Goal: Transaction & Acquisition: Download file/media

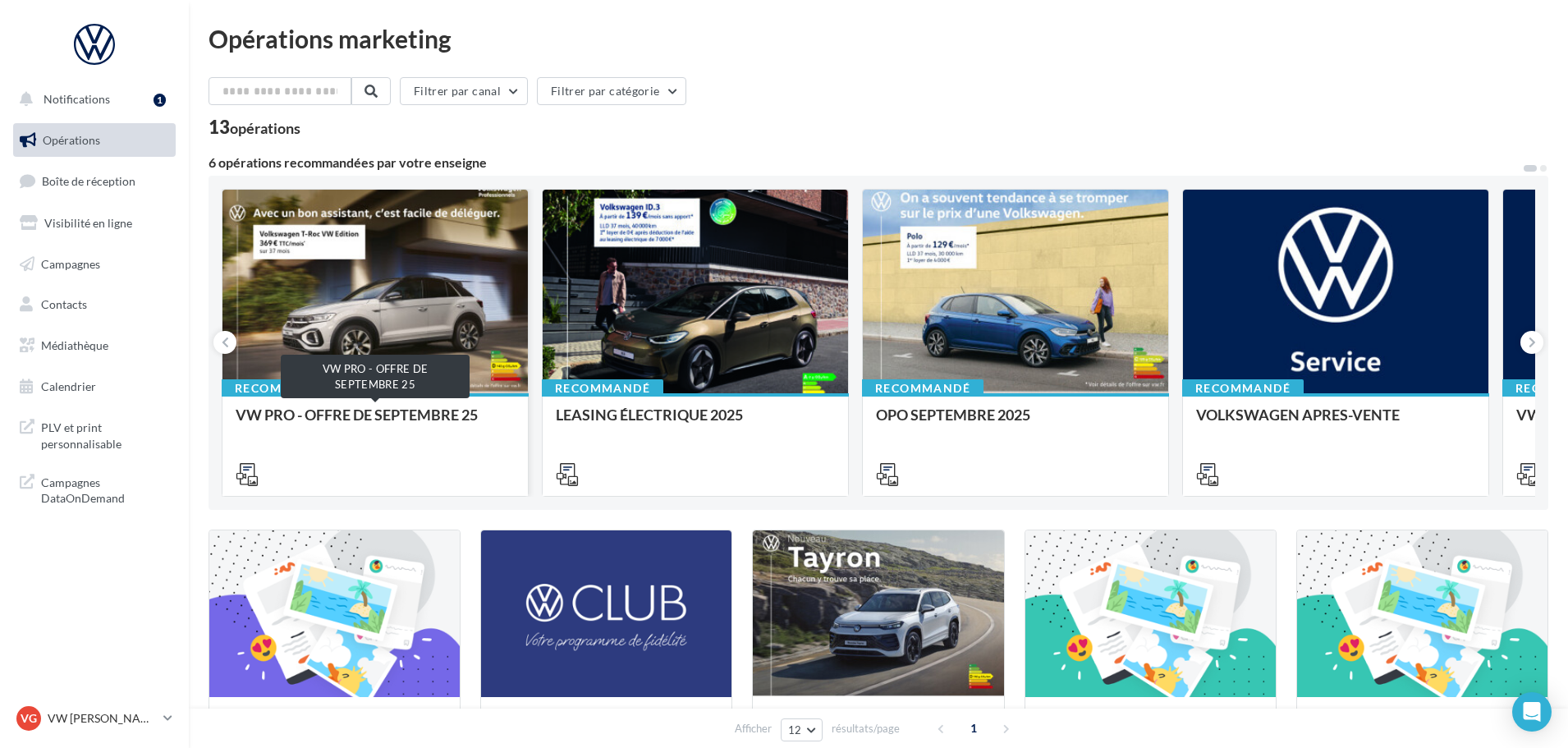
click at [382, 419] on div "VW PRO - OFFRE DE SEPTEMBRE 25" at bounding box center [375, 423] width 279 height 33
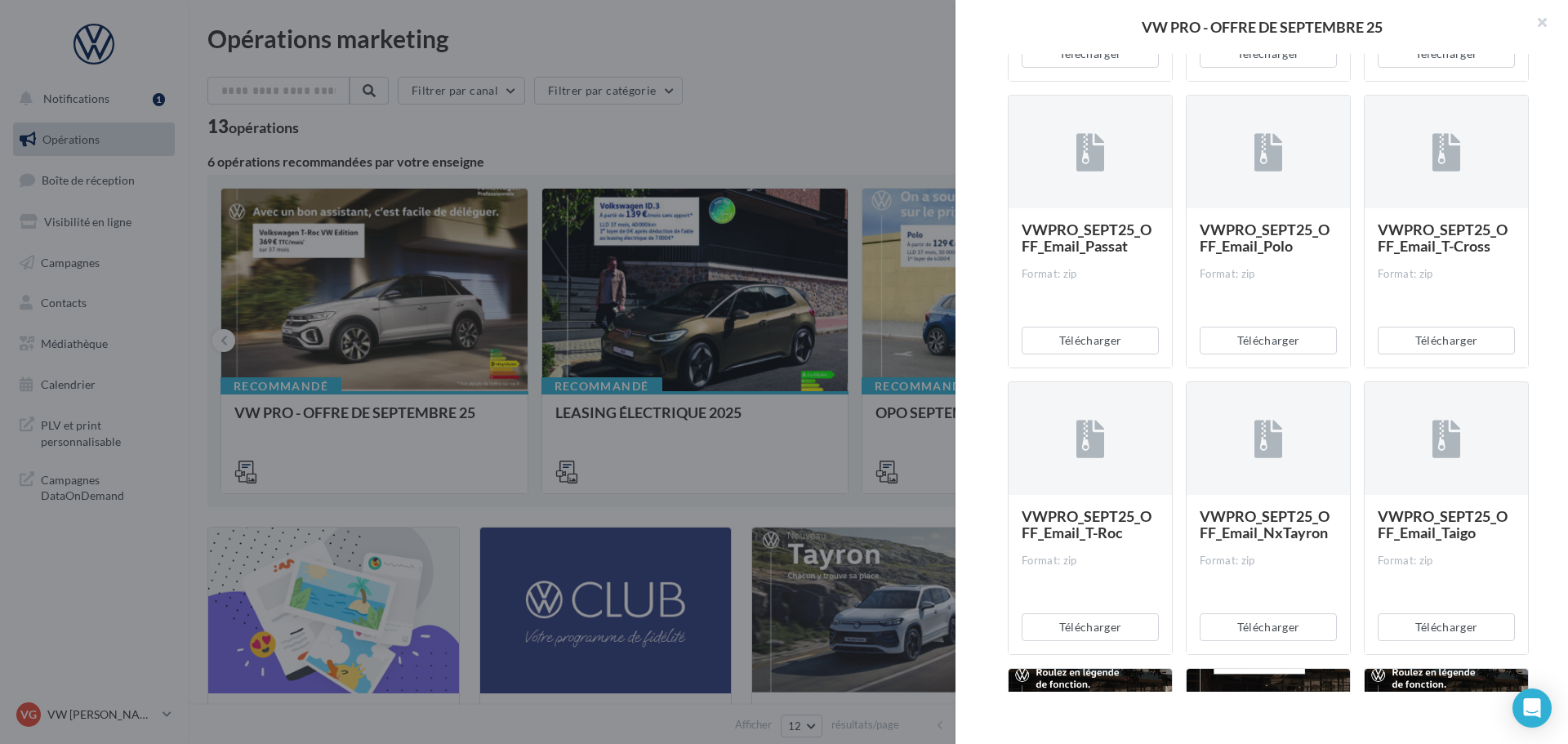
scroll to position [1306, 0]
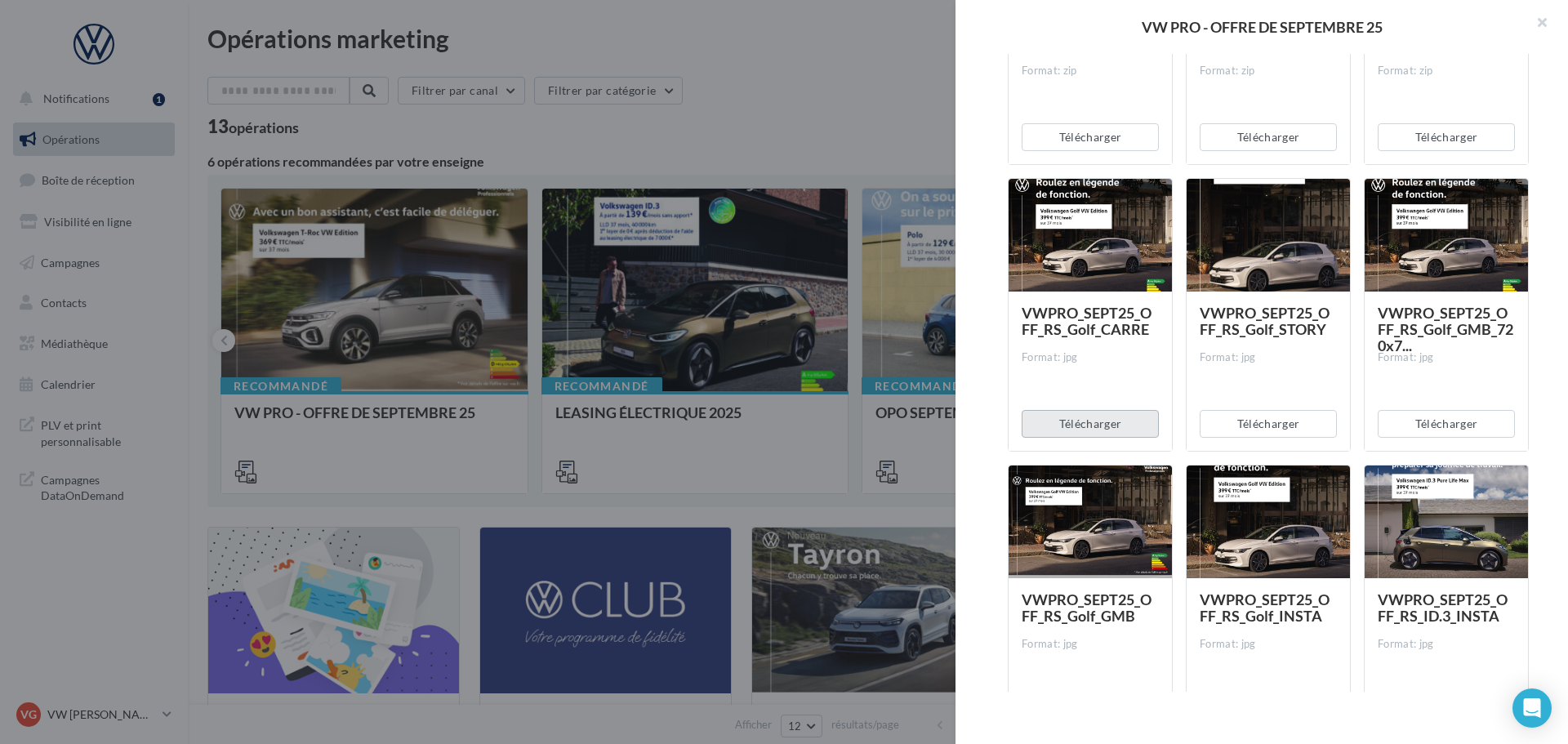
click at [1087, 428] on button "Télécharger" at bounding box center [1091, 424] width 138 height 28
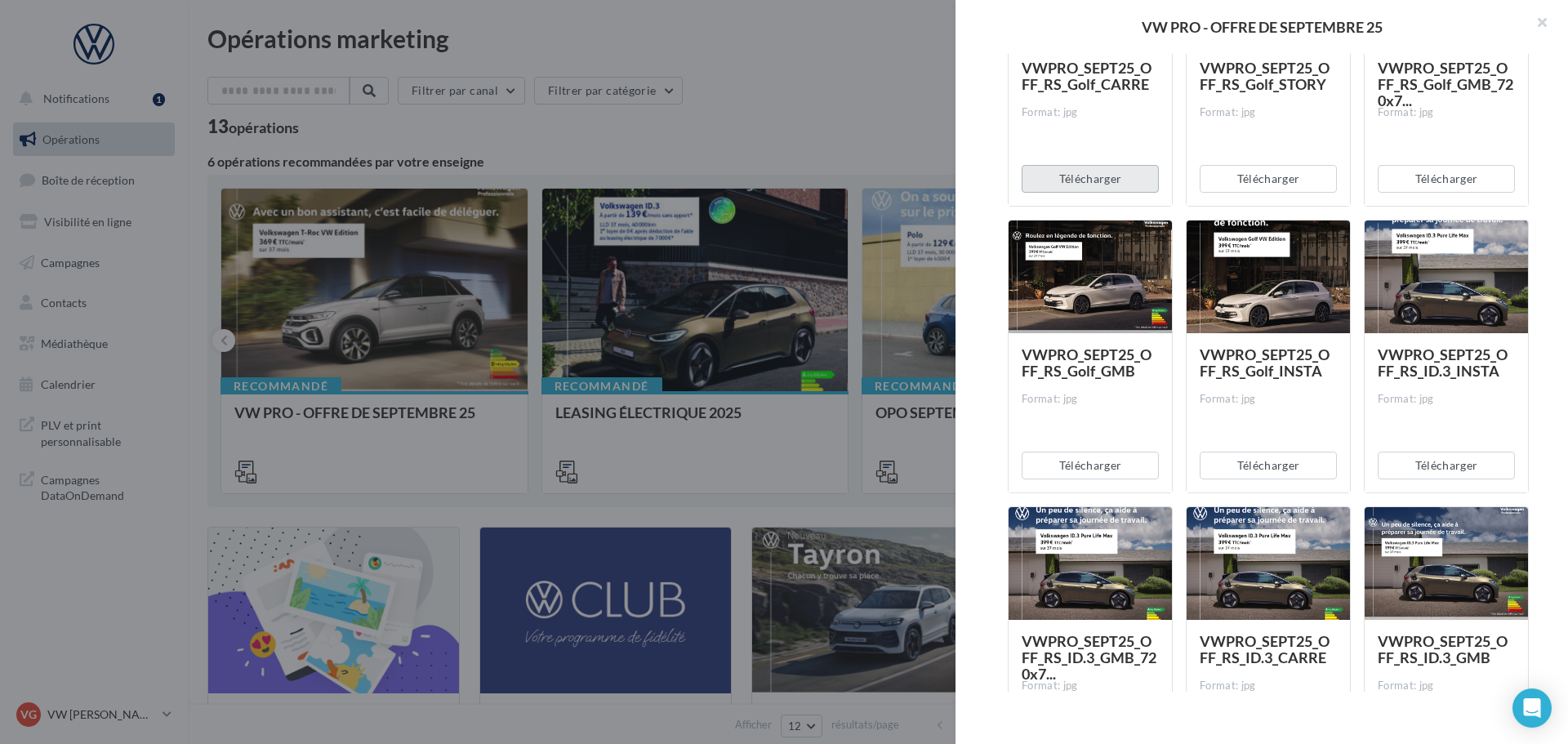
scroll to position [1714, 0]
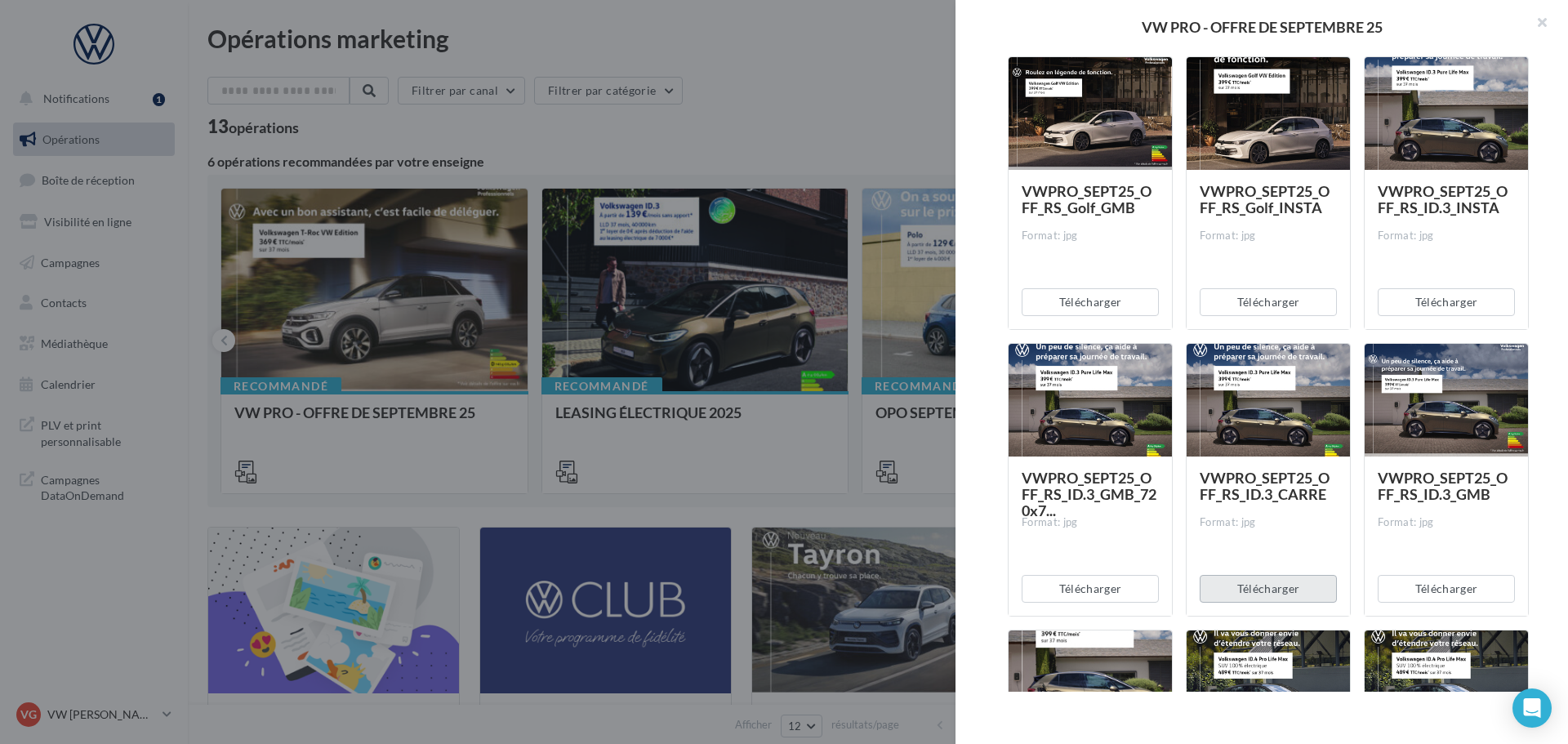
click at [1269, 588] on button "Télécharger" at bounding box center [1268, 588] width 138 height 28
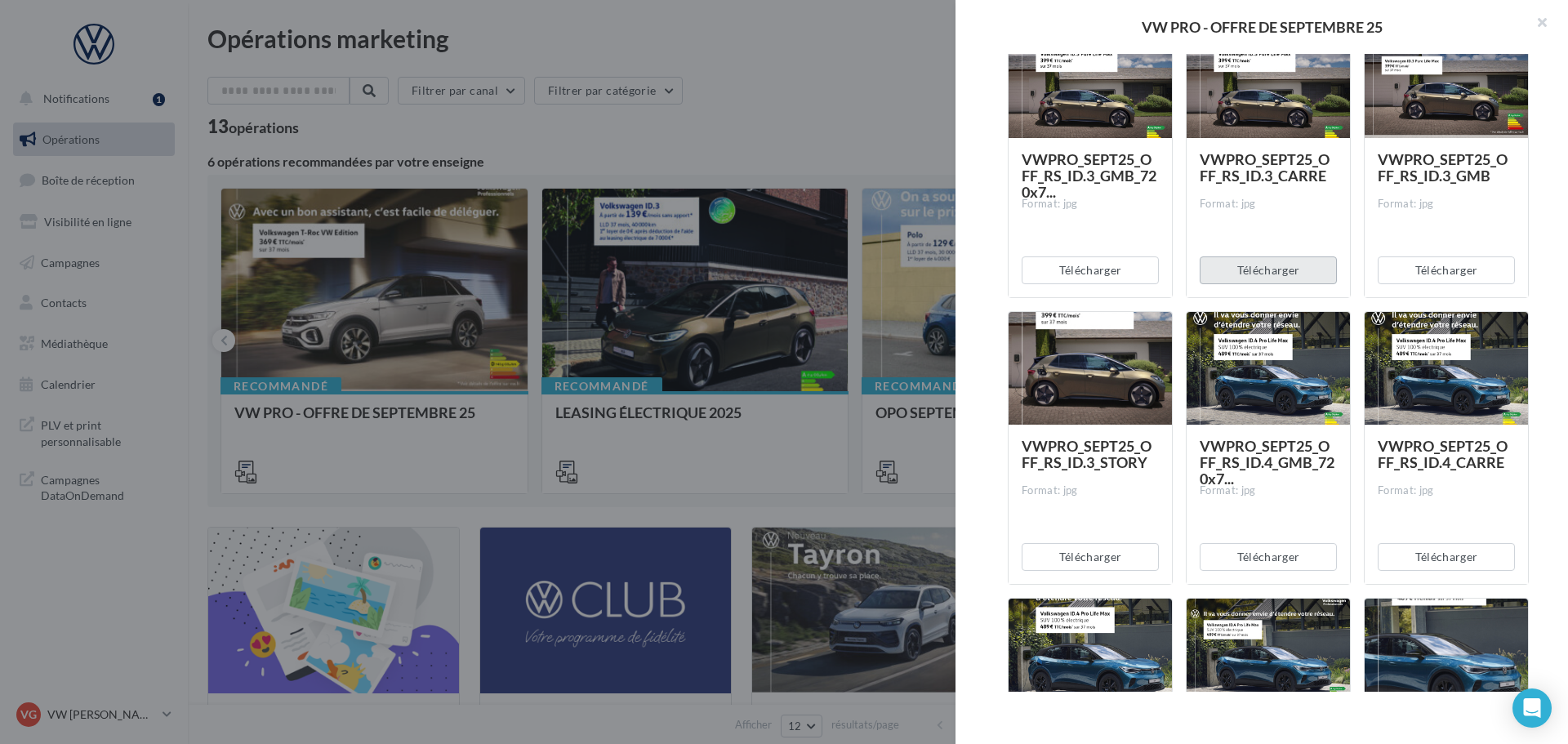
scroll to position [2040, 0]
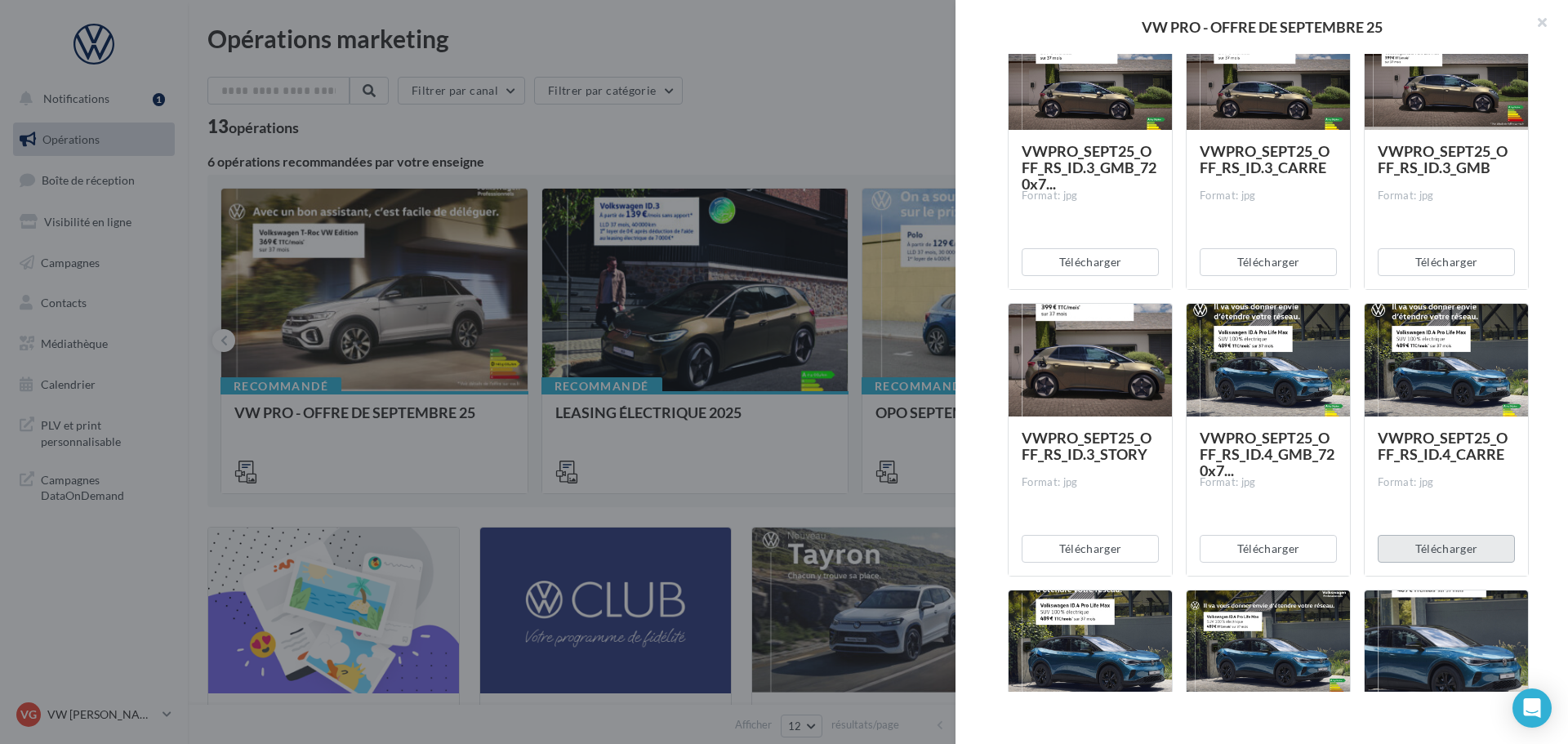
click at [1430, 550] on button "Télécharger" at bounding box center [1447, 548] width 138 height 28
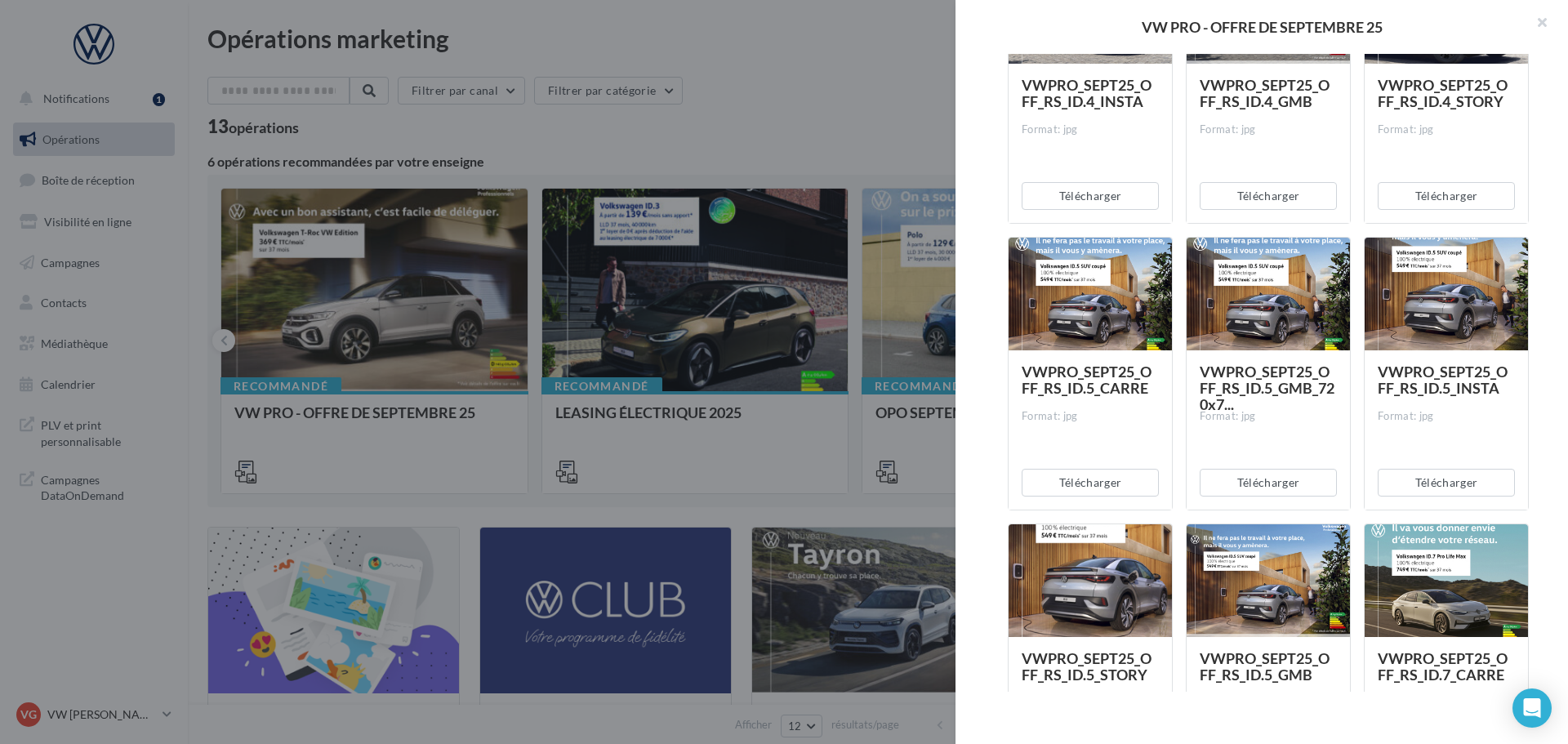
scroll to position [2694, 0]
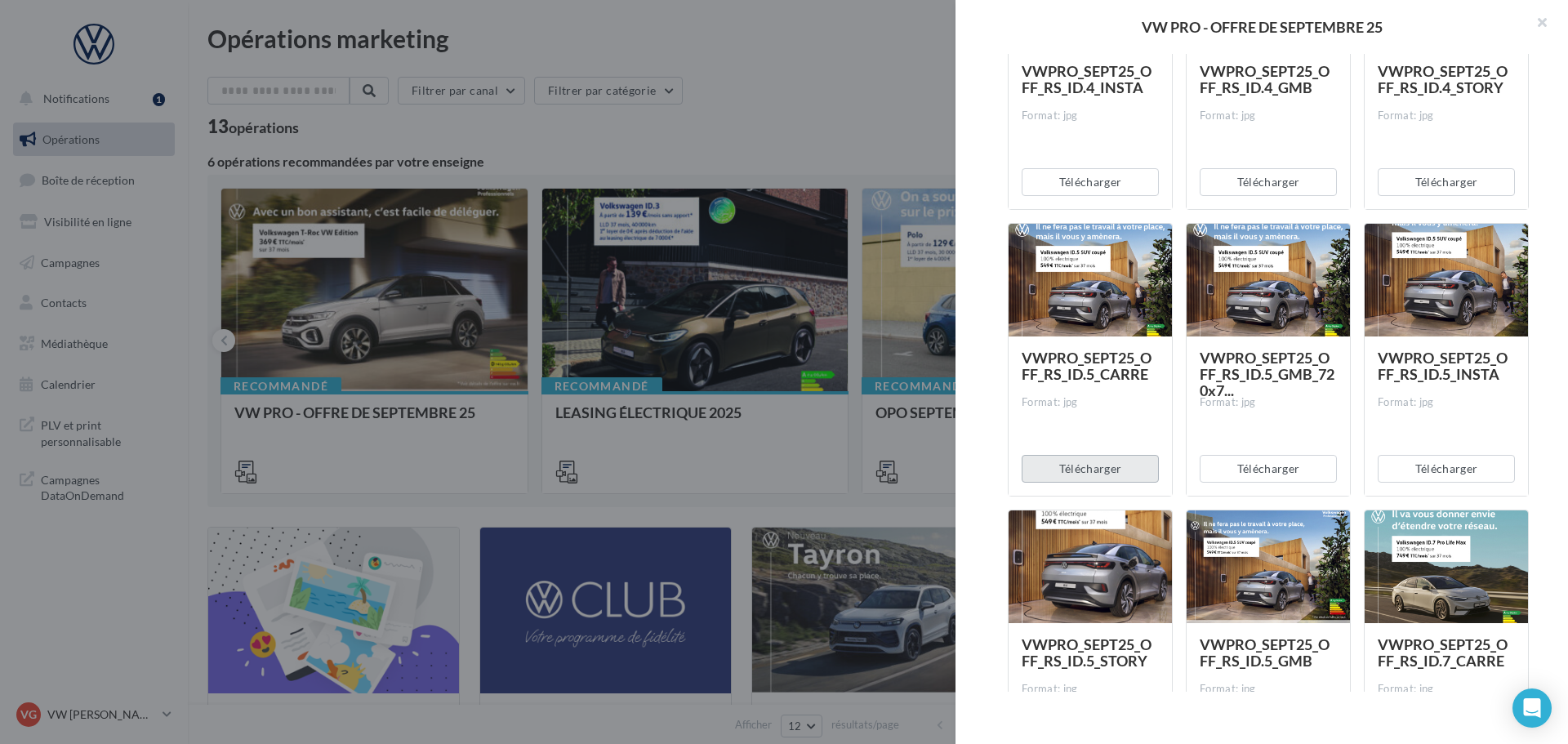
click at [1079, 462] on button "Télécharger" at bounding box center [1091, 469] width 138 height 28
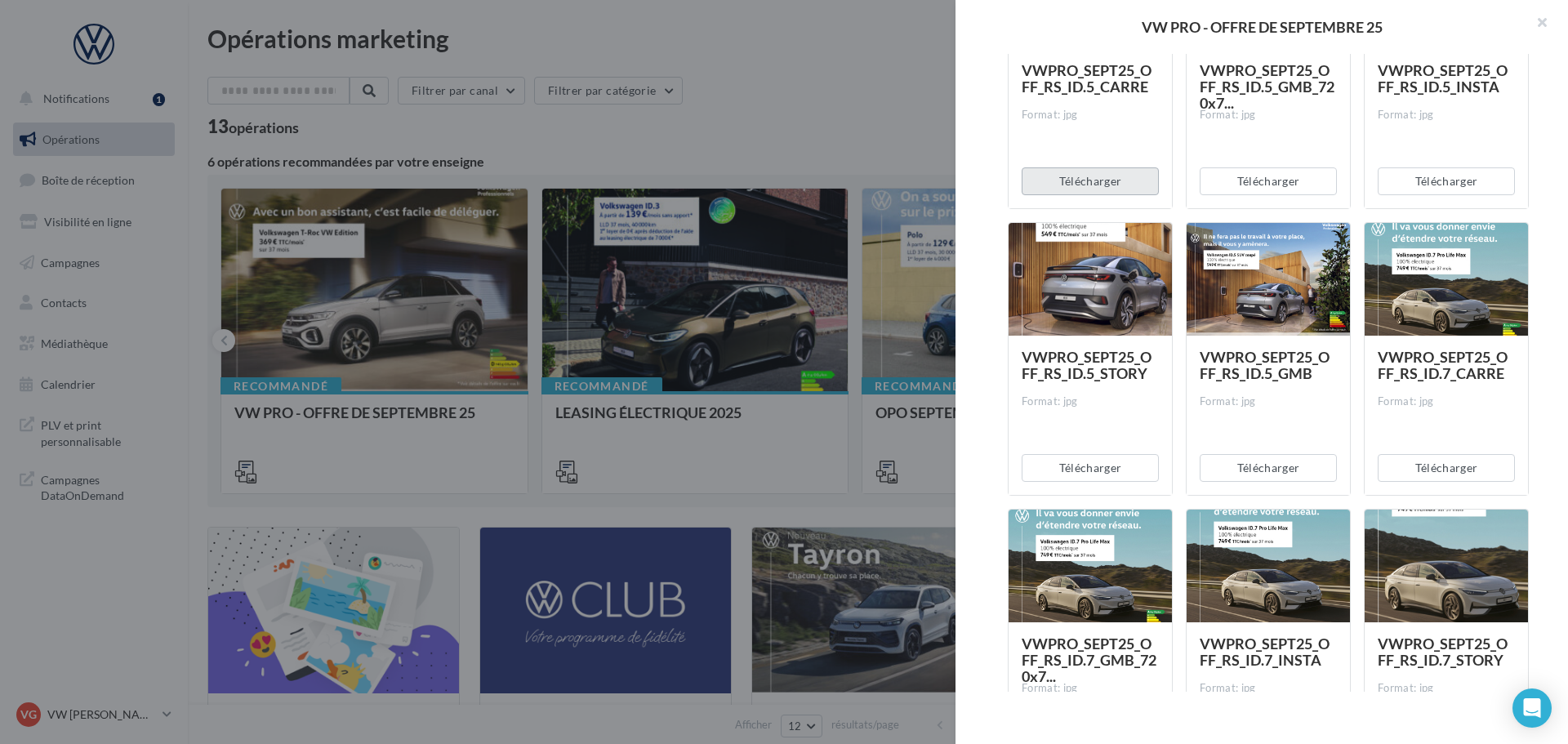
scroll to position [3020, 0]
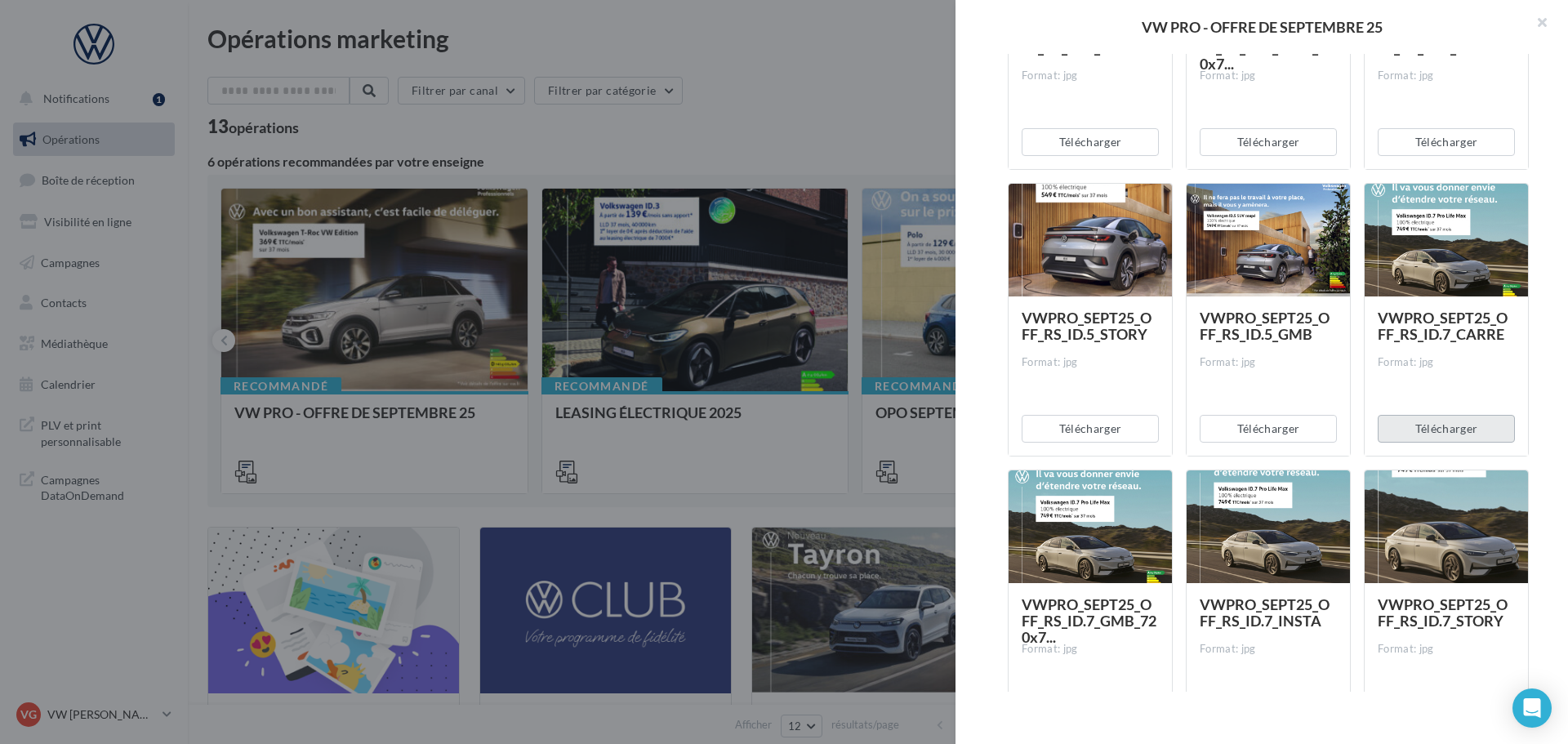
click at [1430, 435] on button "Télécharger" at bounding box center [1447, 429] width 138 height 28
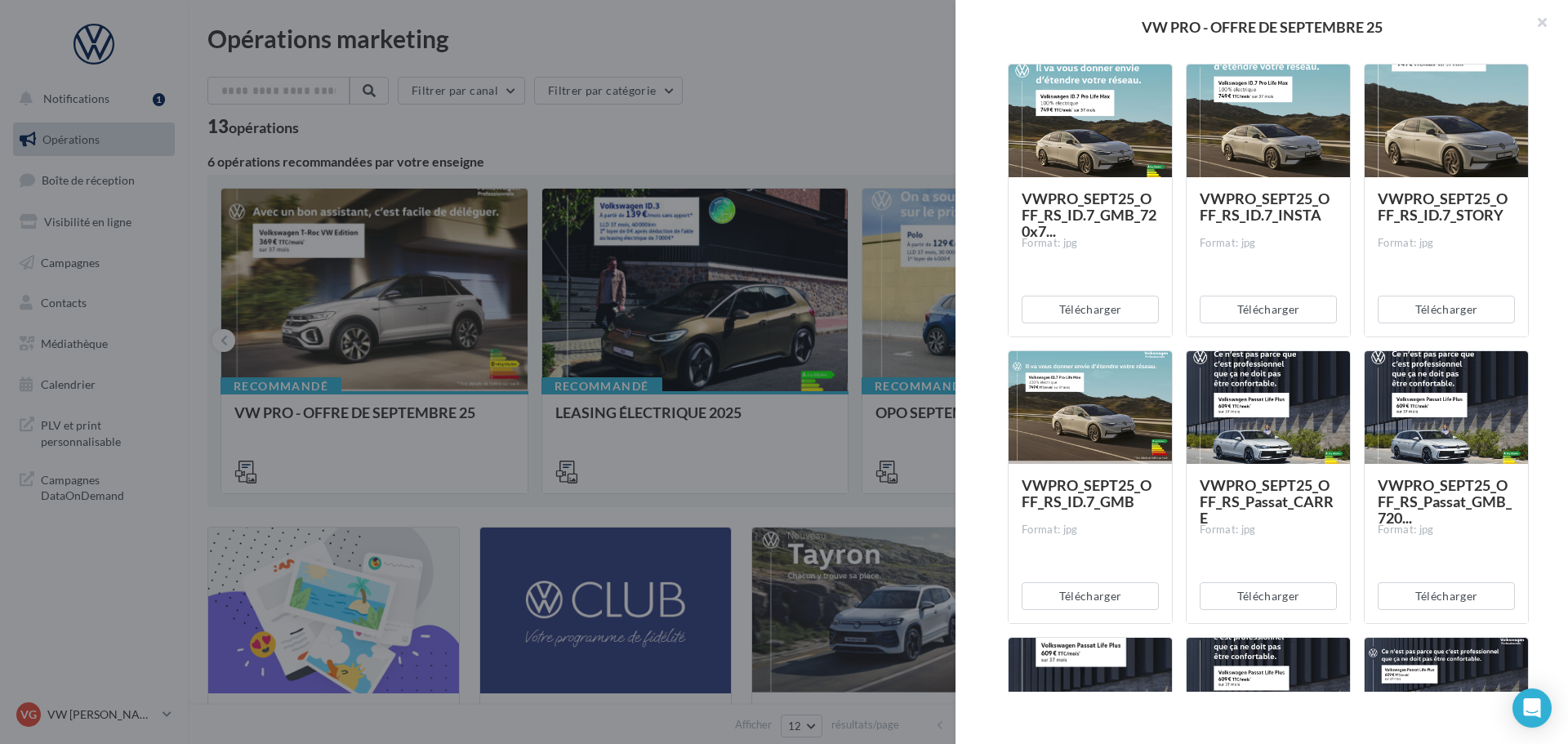
scroll to position [3429, 0]
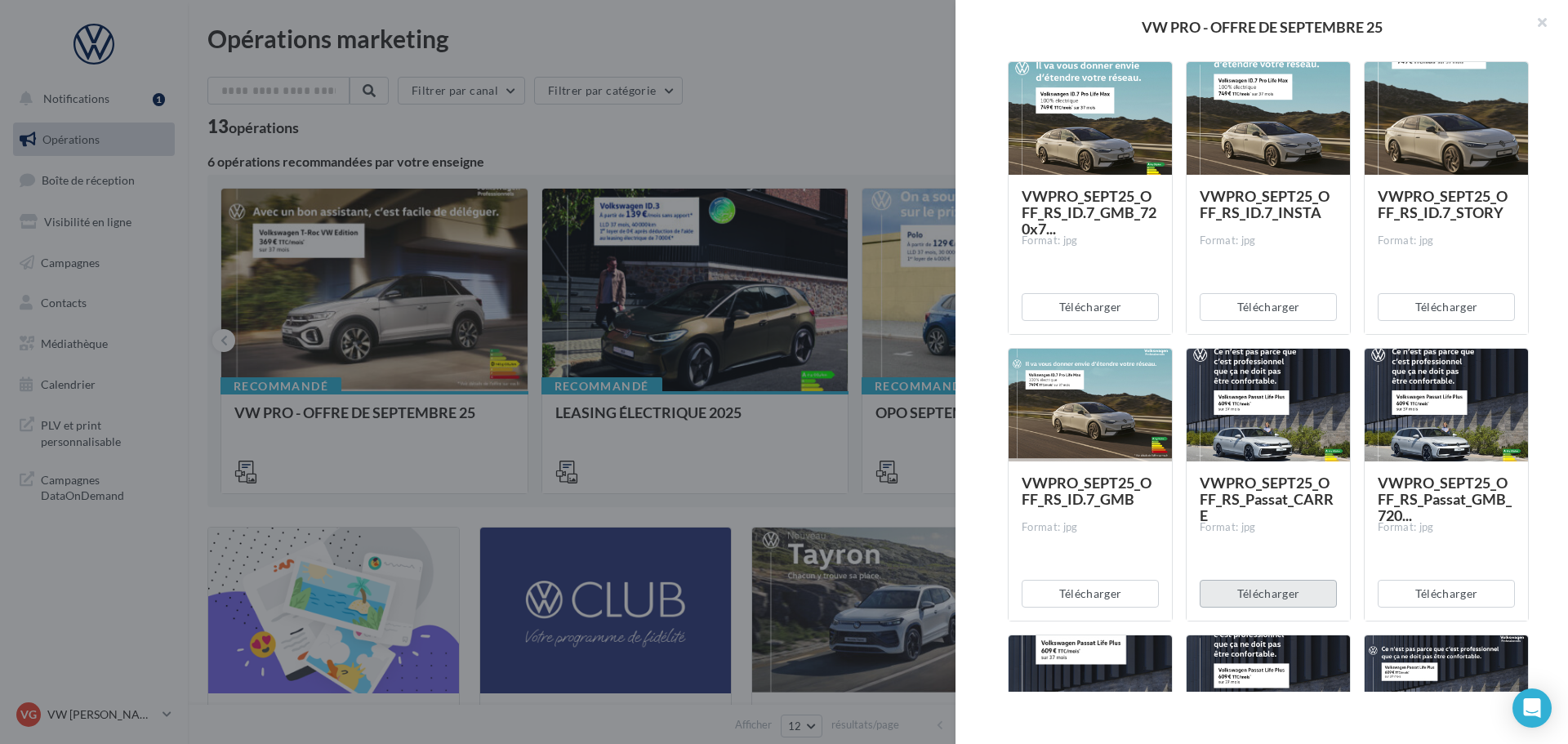
click at [1304, 596] on button "Télécharger" at bounding box center [1268, 593] width 138 height 28
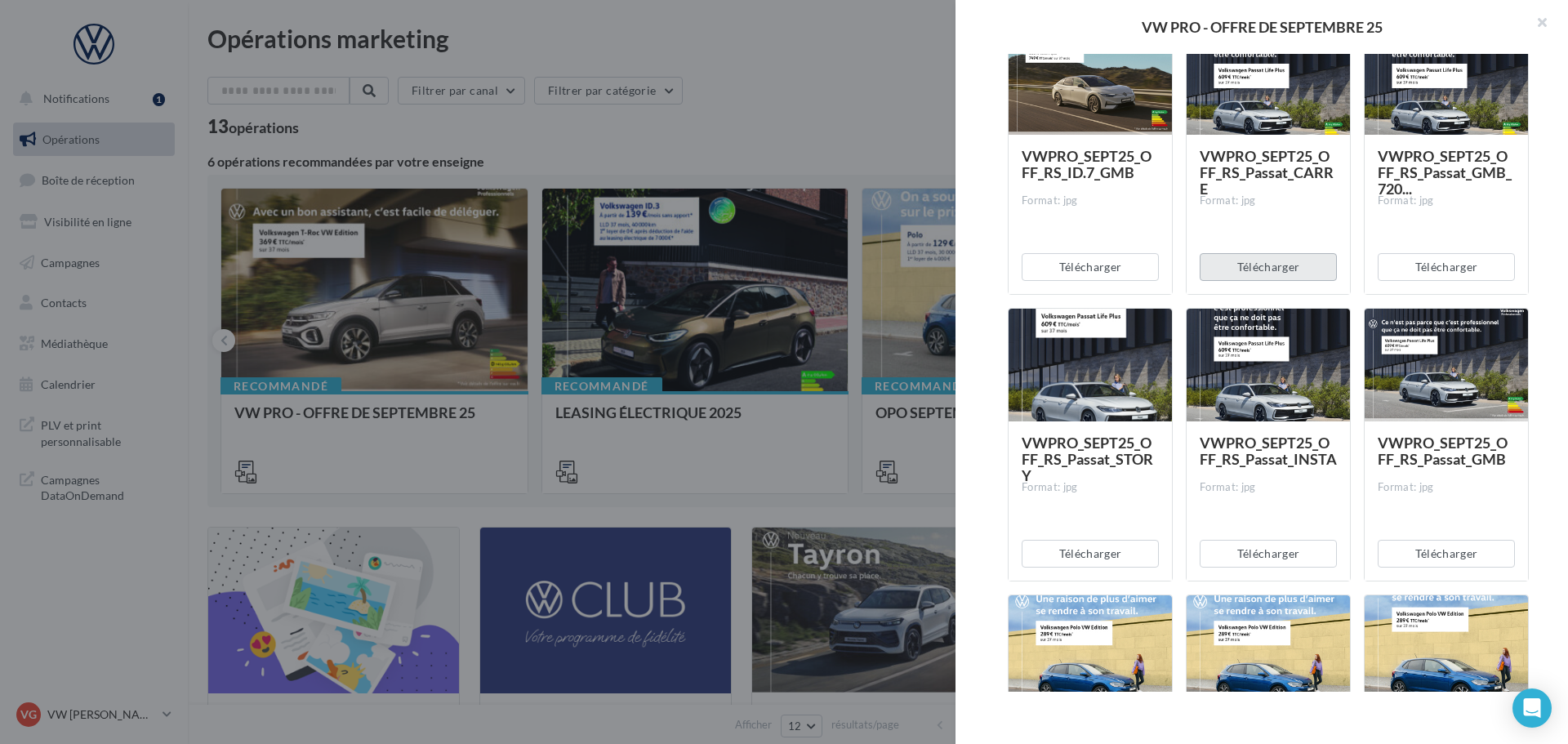
scroll to position [4000, 0]
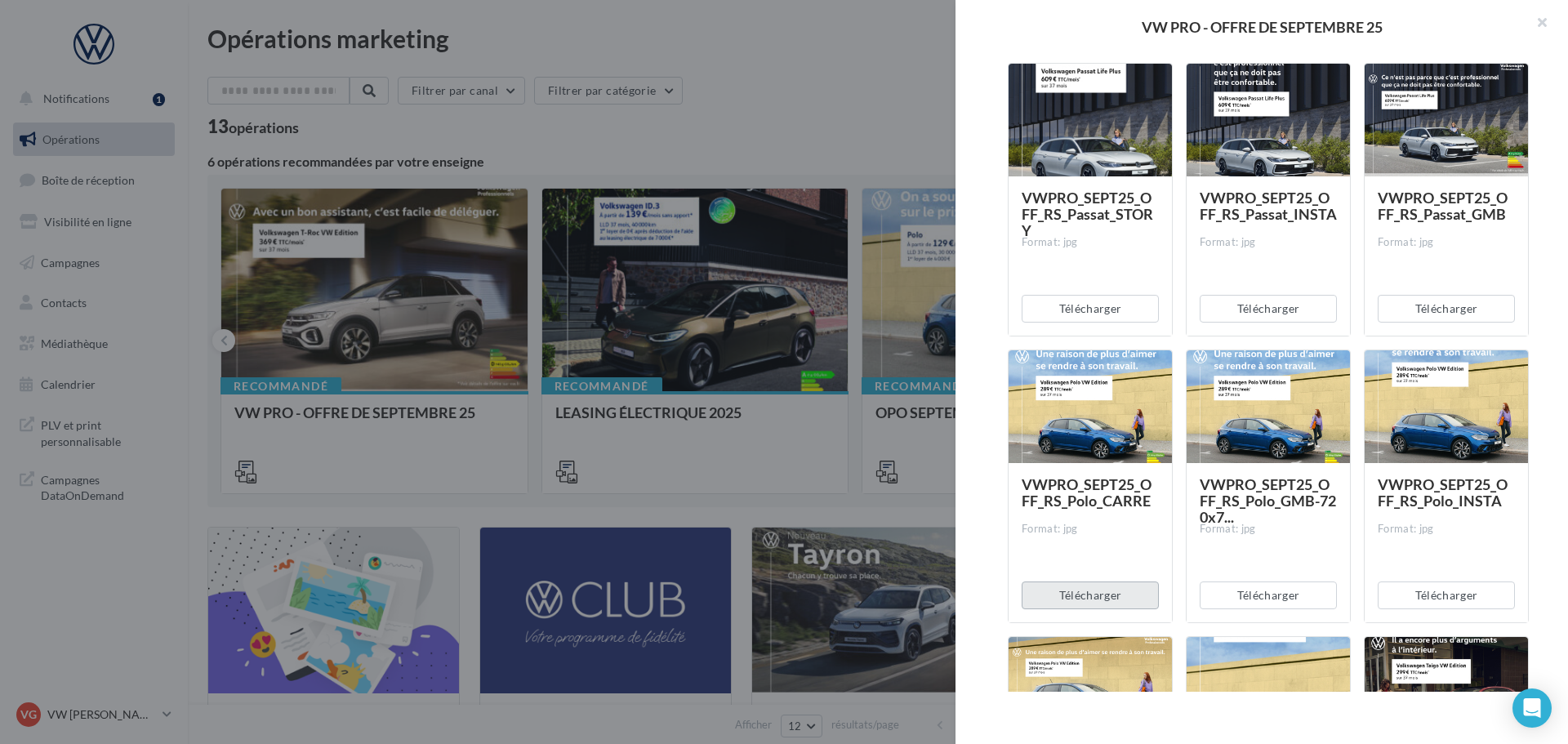
click at [1096, 591] on button "Télécharger" at bounding box center [1091, 595] width 138 height 28
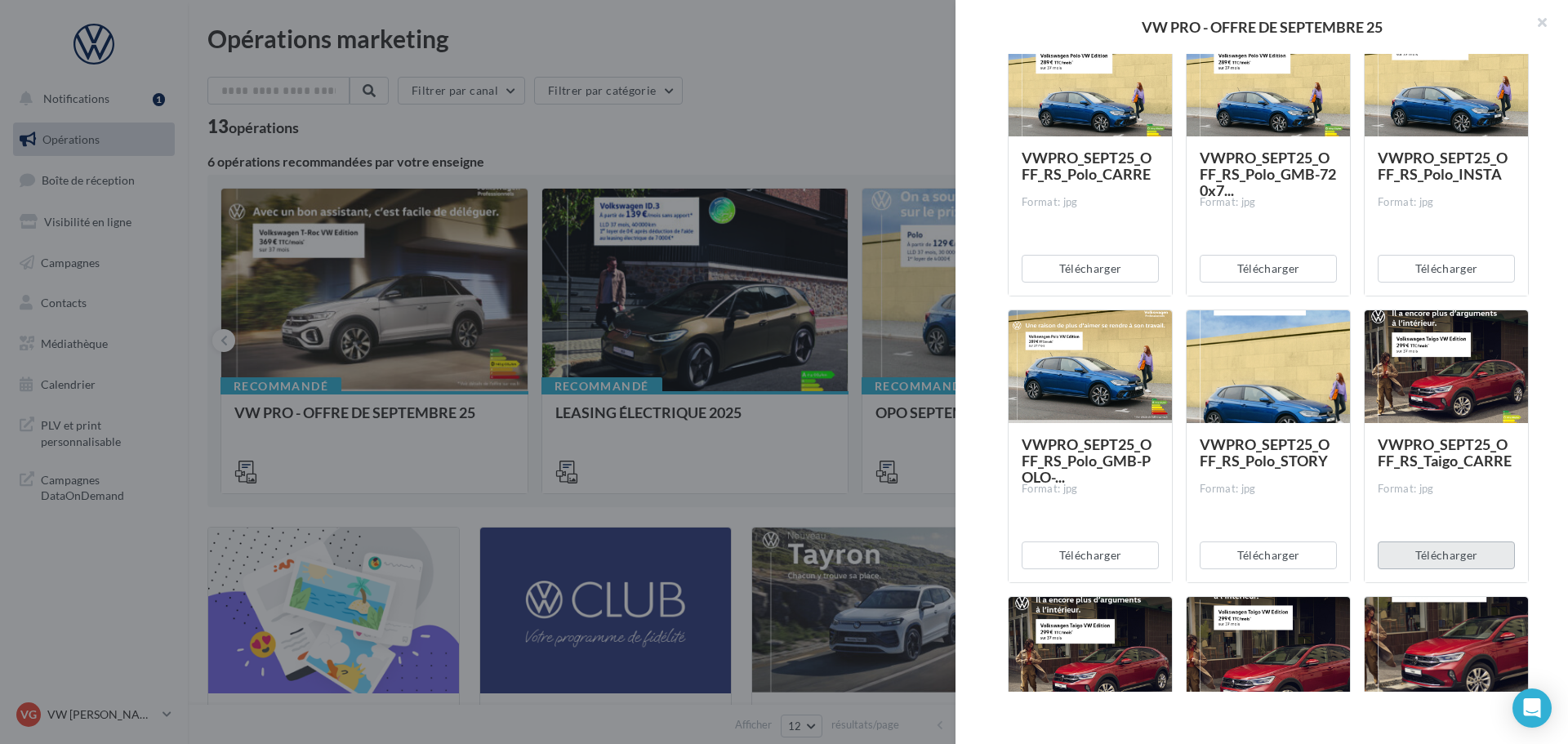
click at [1449, 558] on button "Télécharger" at bounding box center [1447, 555] width 138 height 28
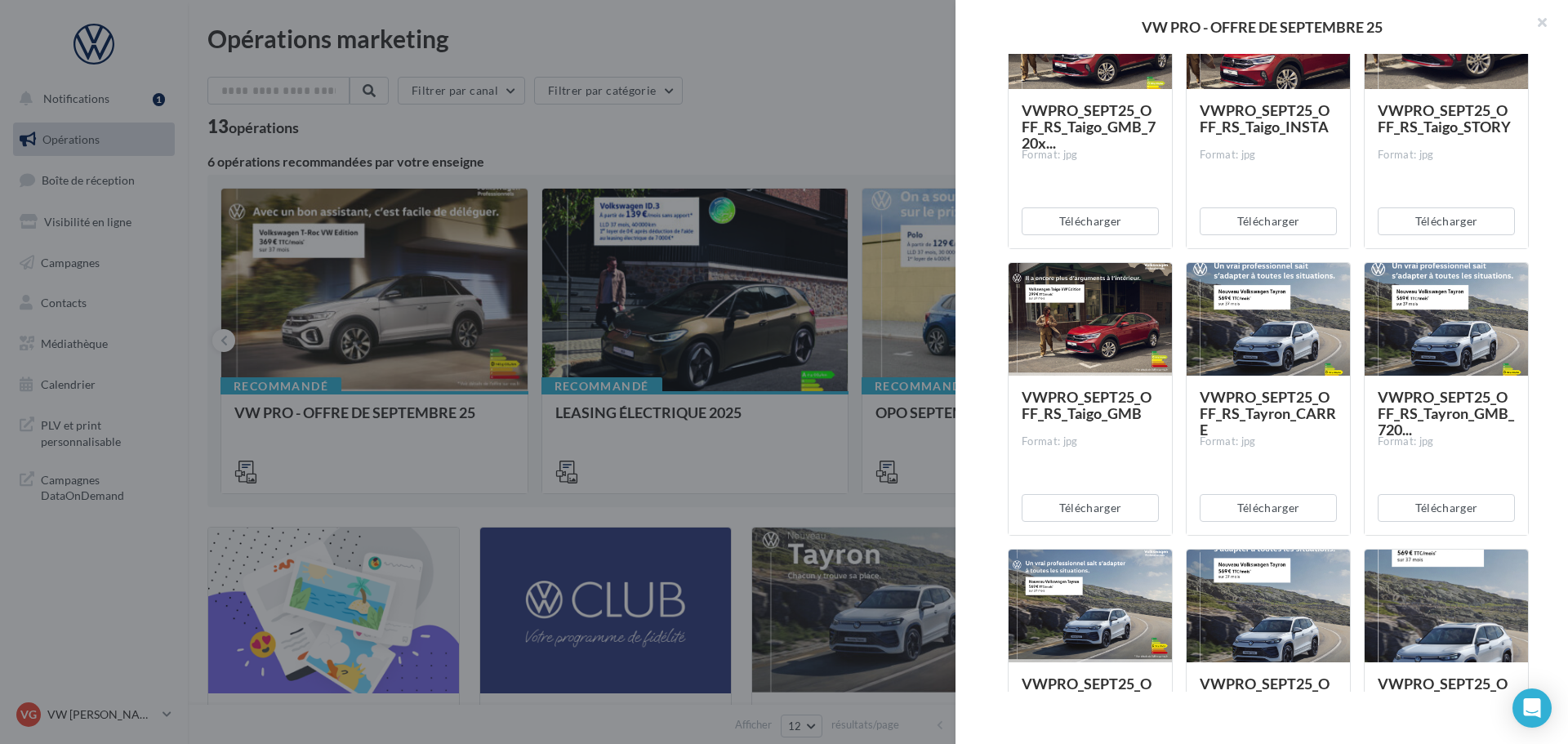
scroll to position [4980, 0]
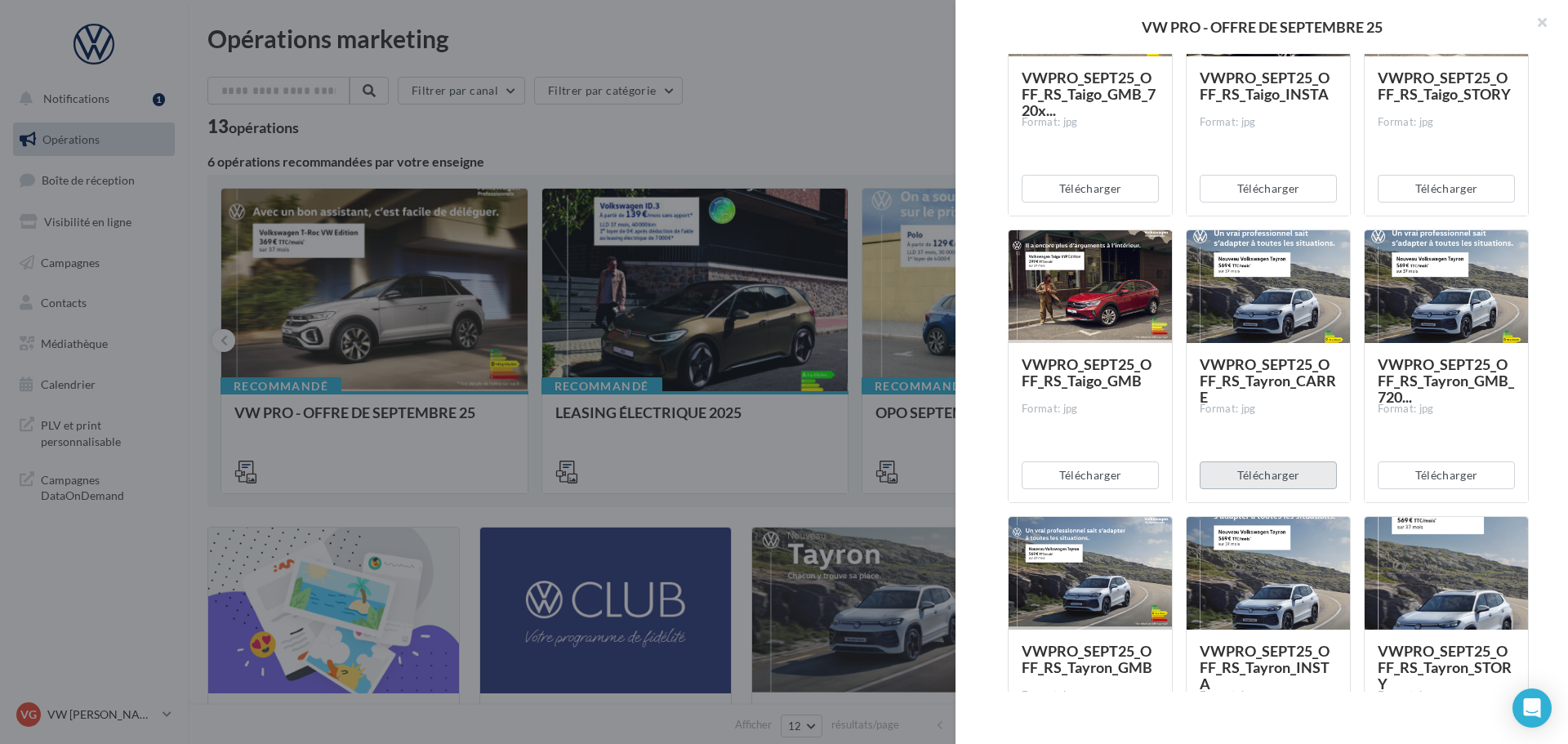
click at [1263, 477] on button "Télécharger" at bounding box center [1268, 475] width 138 height 28
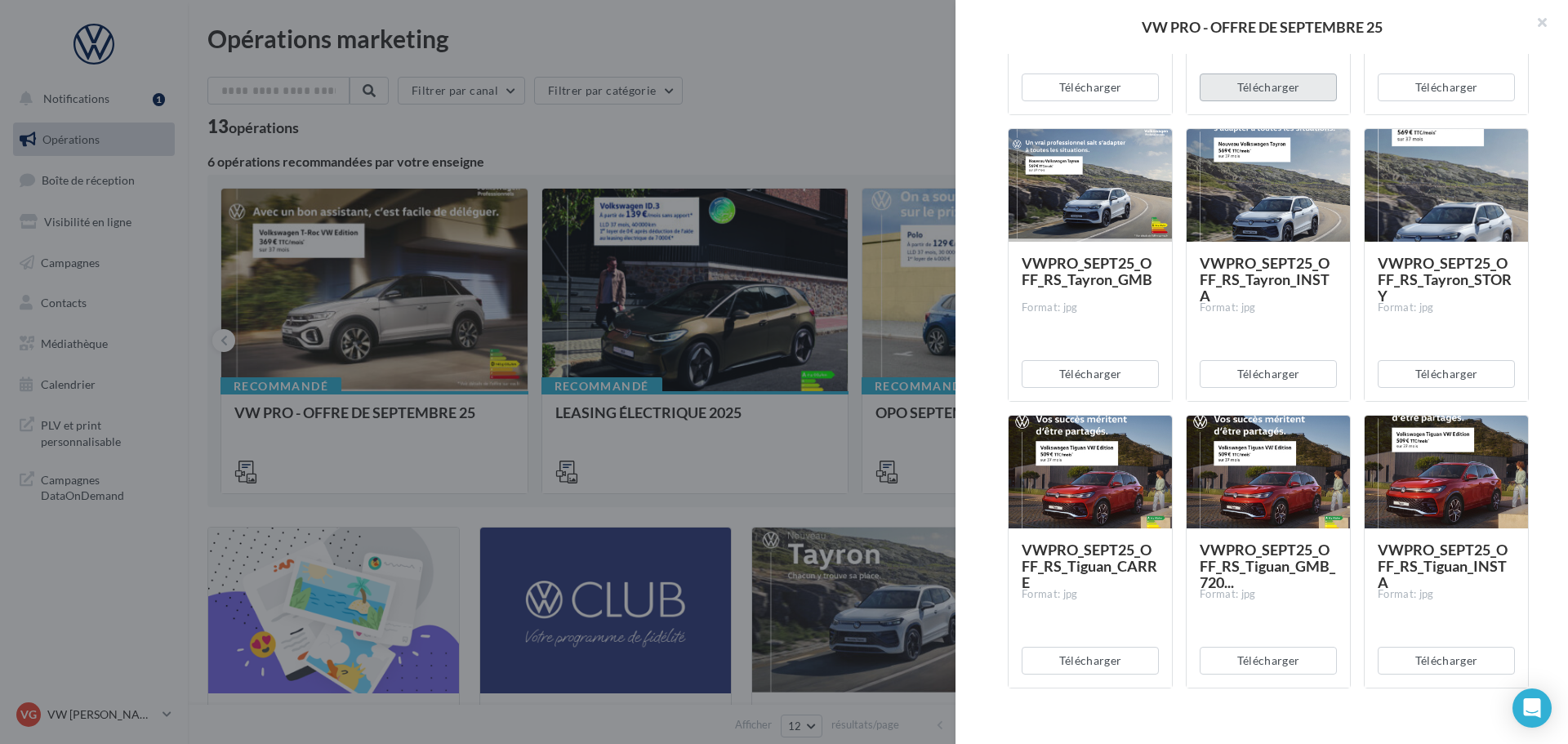
scroll to position [5469, 0]
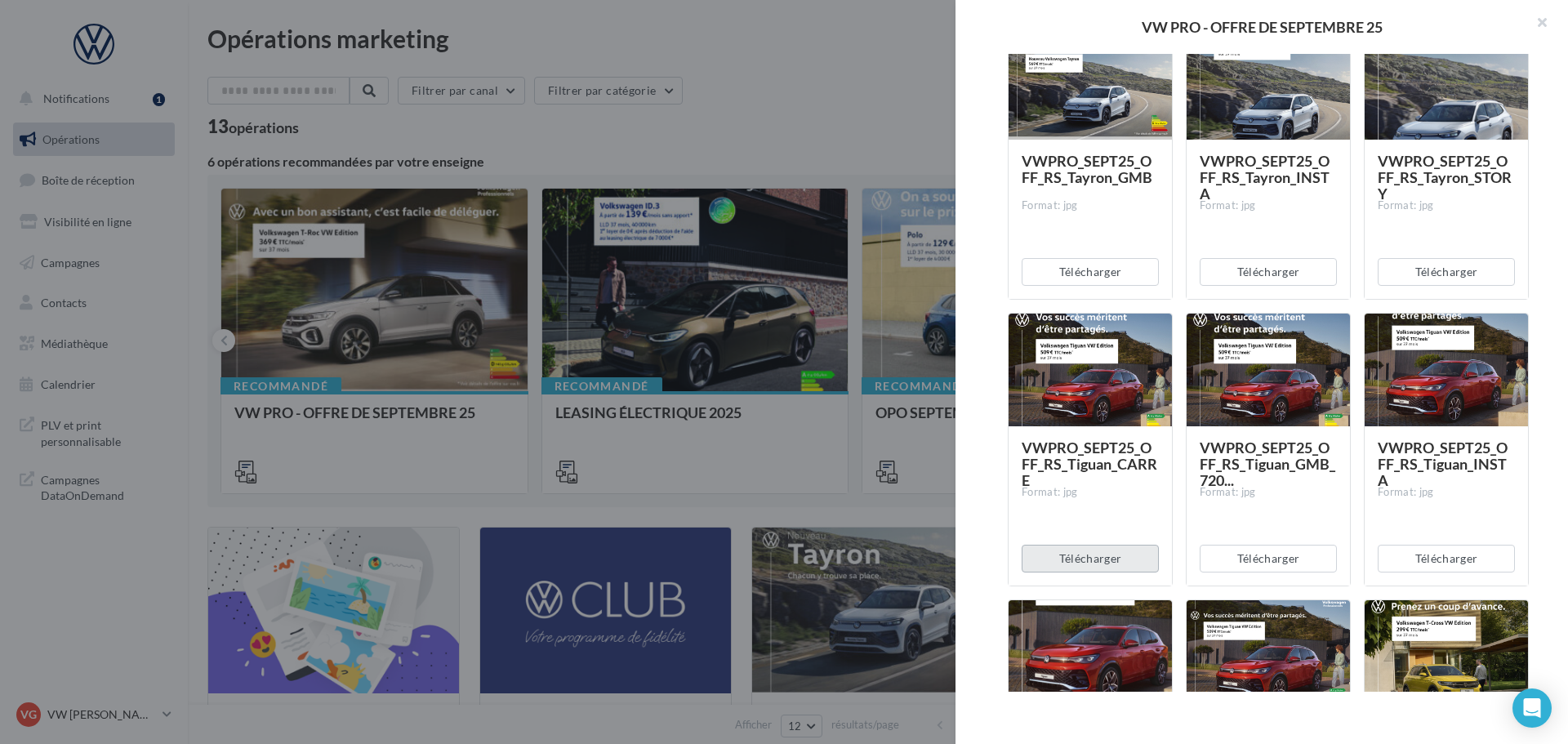
click at [1101, 557] on button "Télécharger" at bounding box center [1091, 558] width 138 height 28
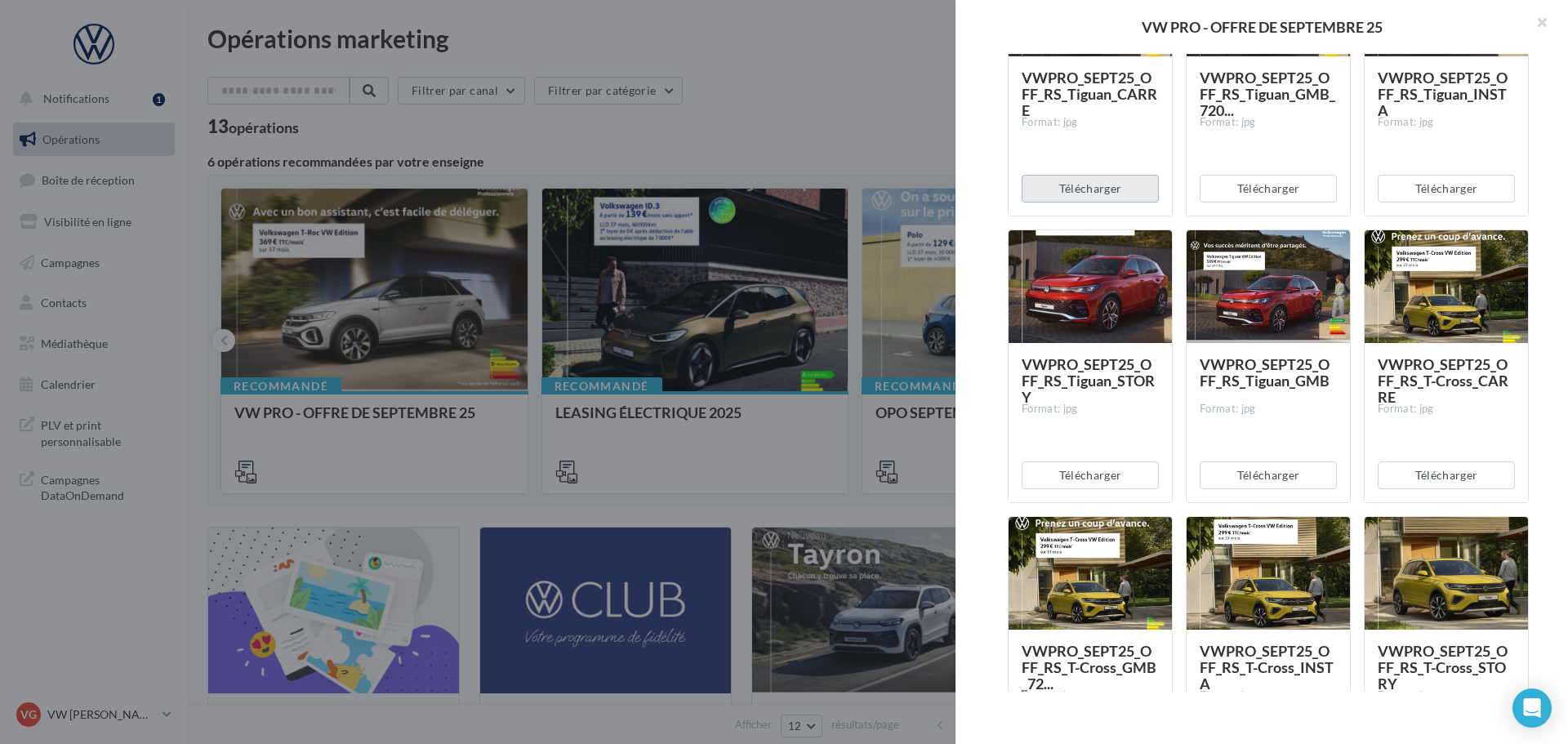
scroll to position [5878, 0]
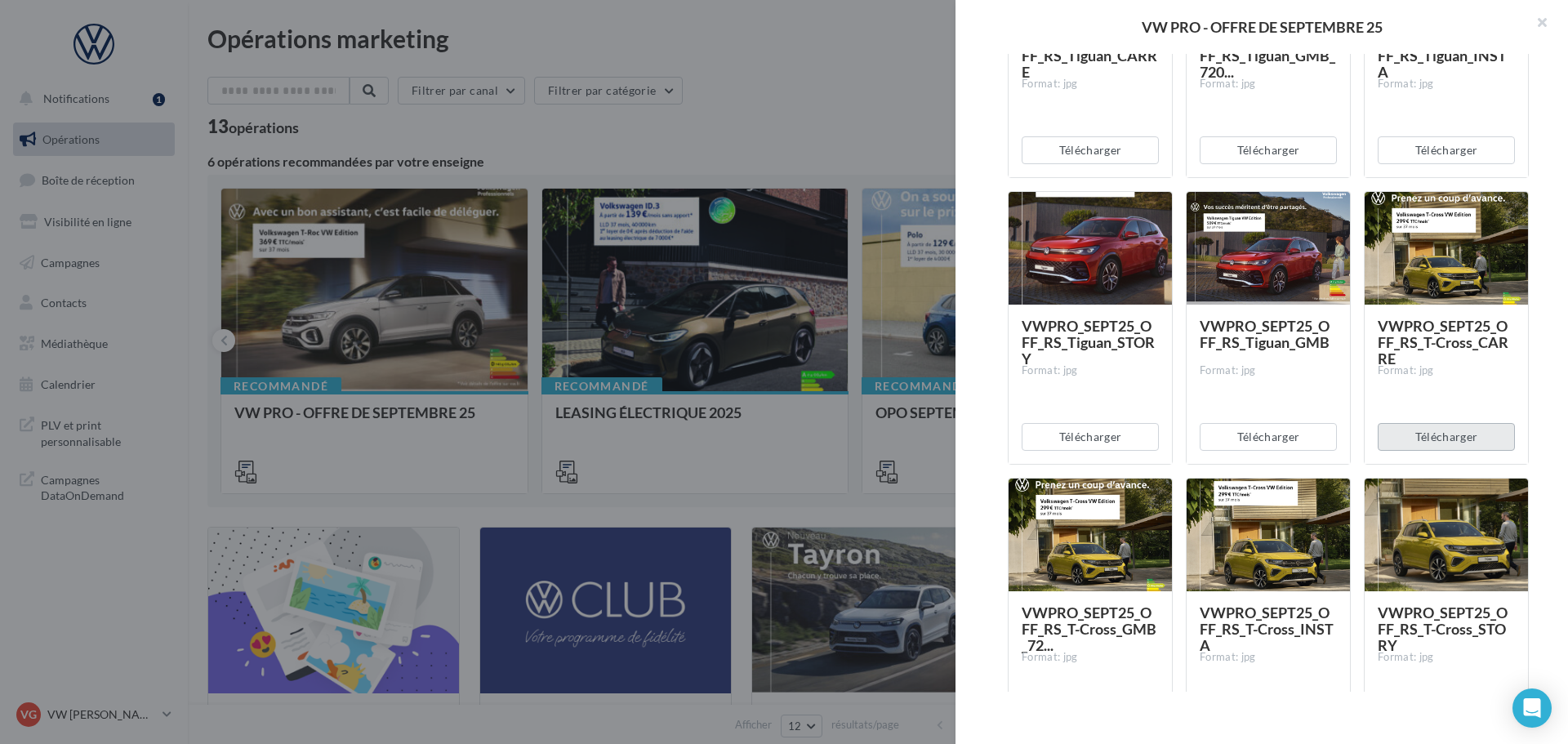
click at [1428, 441] on button "Télécharger" at bounding box center [1447, 437] width 138 height 28
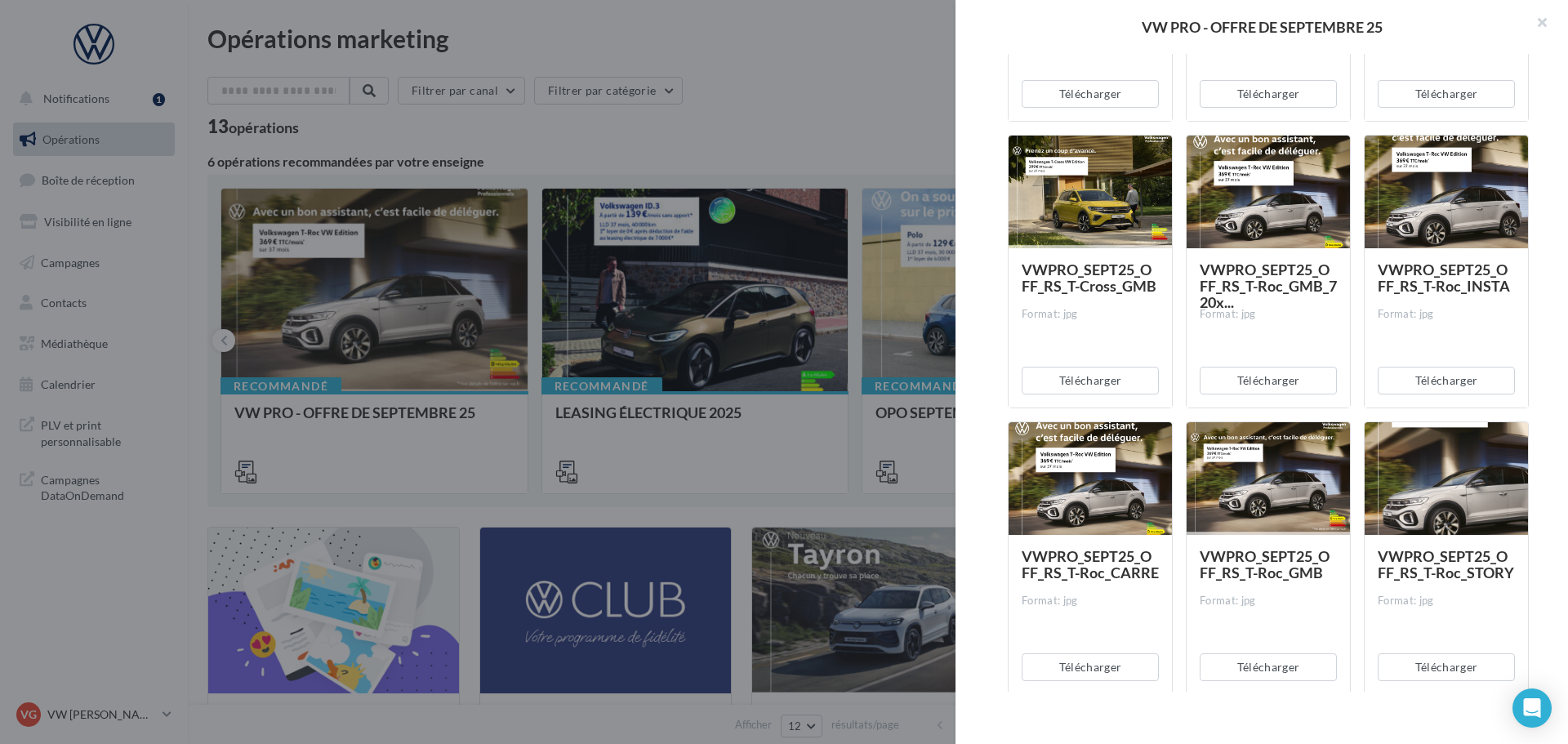
scroll to position [6531, 0]
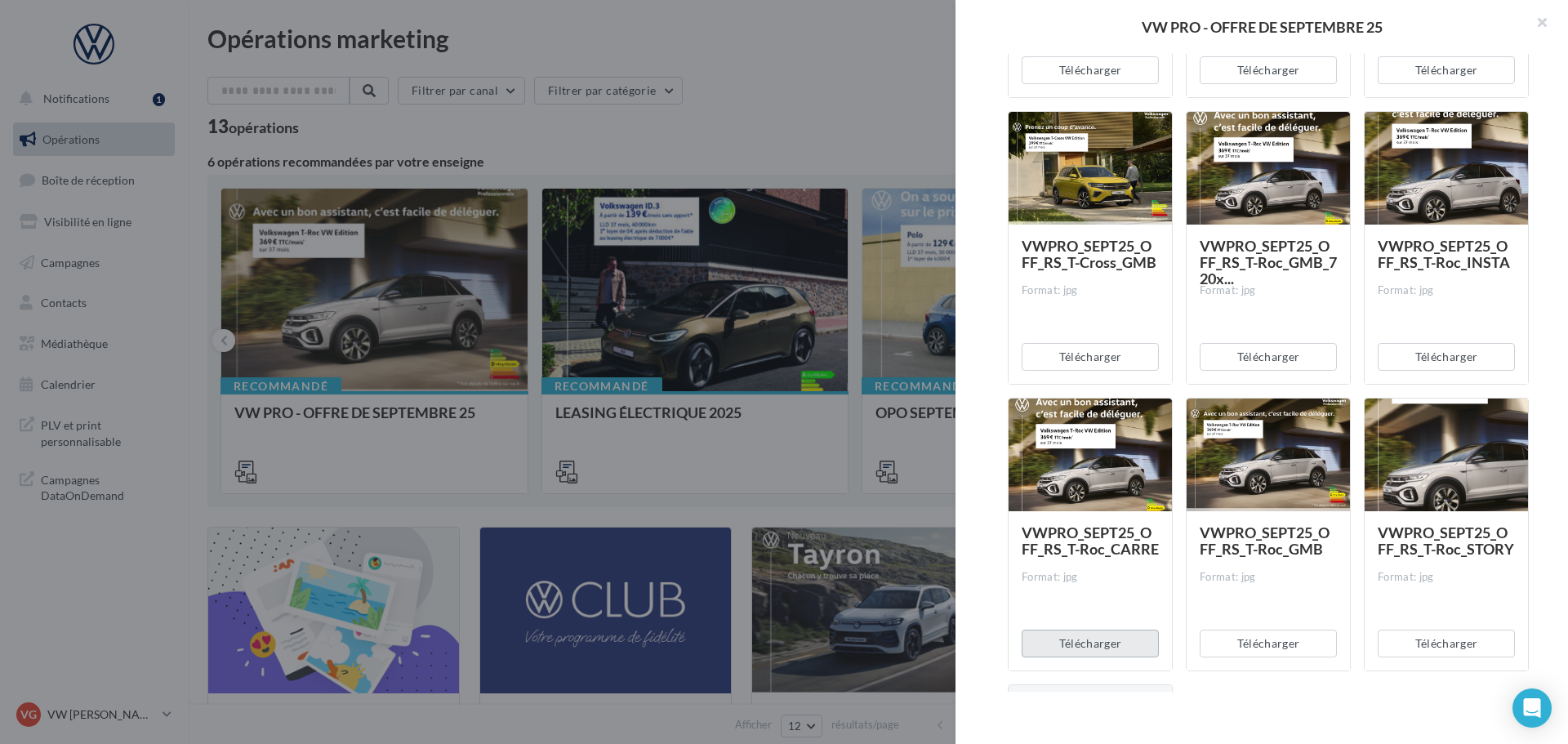
click at [1086, 642] on button "Télécharger" at bounding box center [1091, 643] width 138 height 28
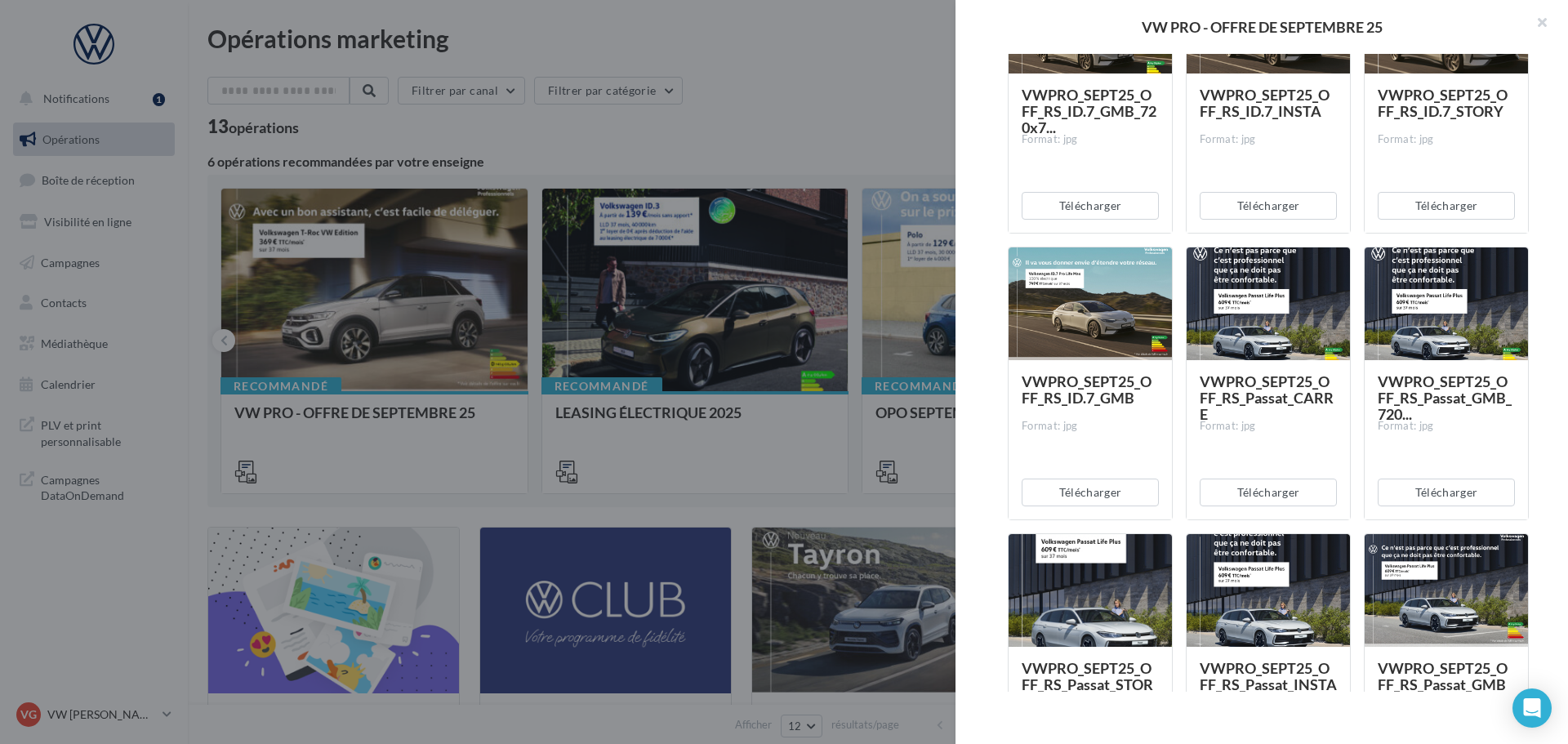
scroll to position [3312, 0]
